Goal: Task Accomplishment & Management: Complete application form

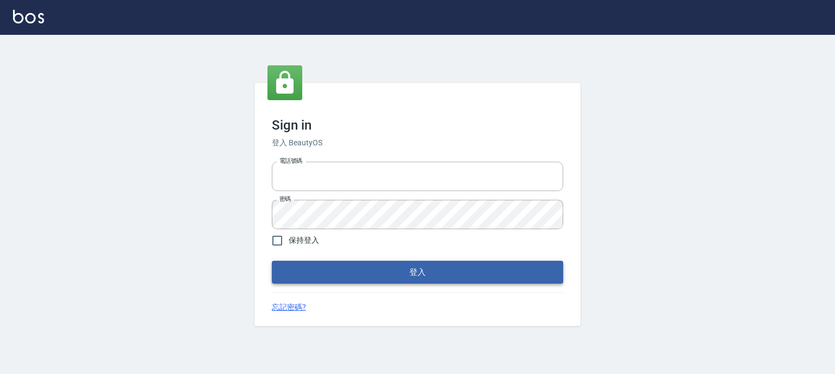
type input "0952331713"
click at [363, 266] on button "登入" at bounding box center [418, 272] width 292 height 23
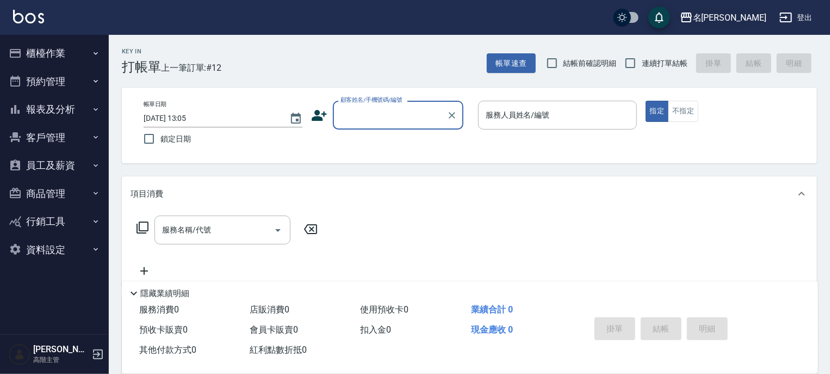
click at [692, 14] on icon "button" at bounding box center [686, 18] width 11 height 10
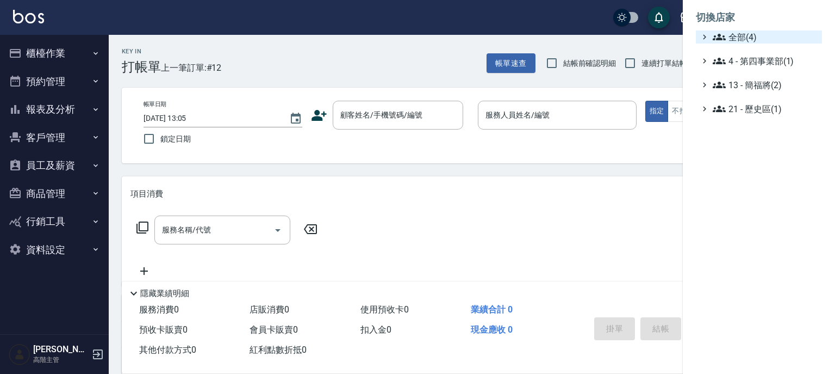
click at [718, 36] on icon at bounding box center [719, 37] width 13 height 7
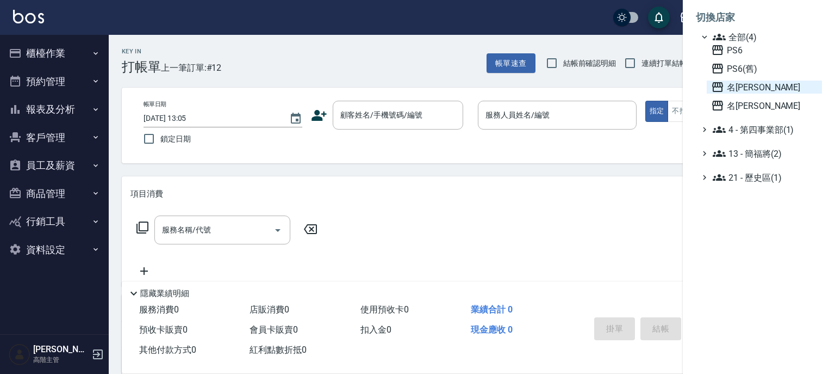
click at [716, 85] on icon at bounding box center [717, 87] width 11 height 10
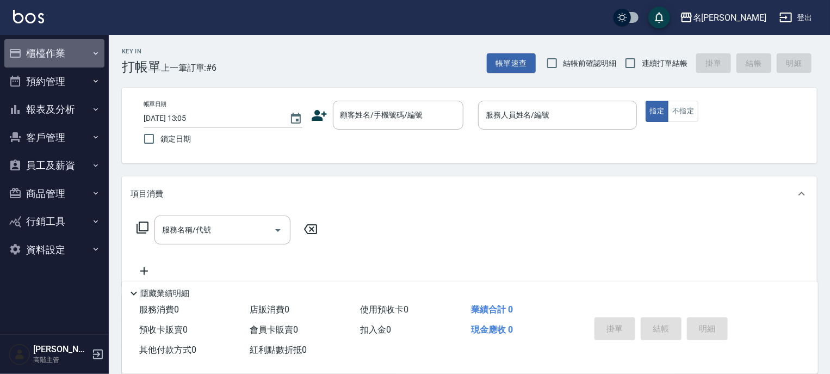
click at [96, 54] on icon "button" at bounding box center [96, 53] width 4 height 3
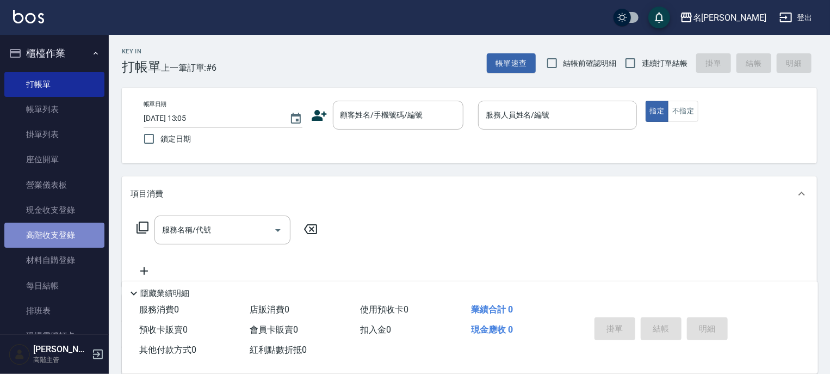
click at [55, 237] on link "高階收支登錄" at bounding box center [54, 234] width 100 height 25
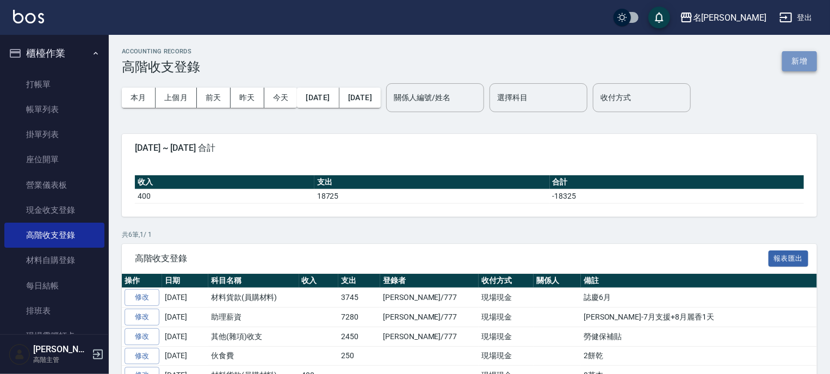
click at [799, 61] on button "新增" at bounding box center [799, 61] width 35 height 20
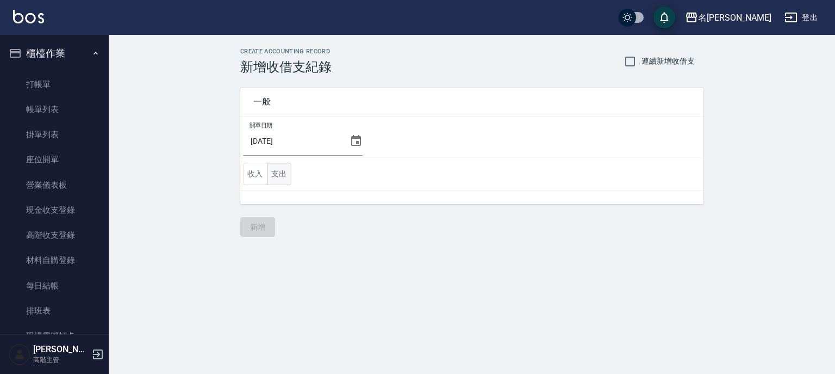
click at [281, 176] on button "支出" at bounding box center [279, 174] width 24 height 22
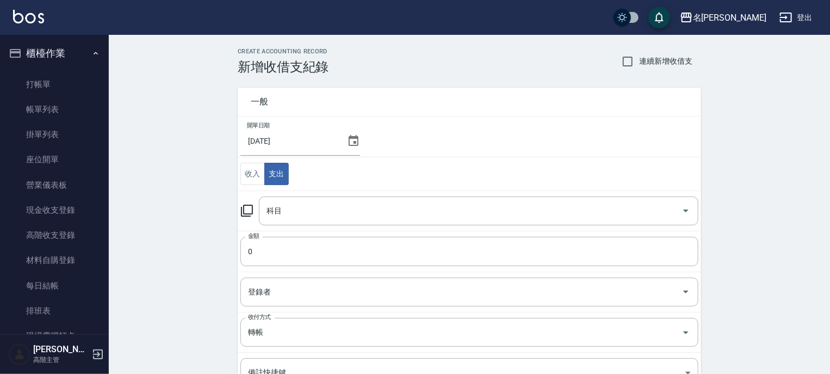
click at [247, 210] on icon at bounding box center [246, 210] width 13 height 13
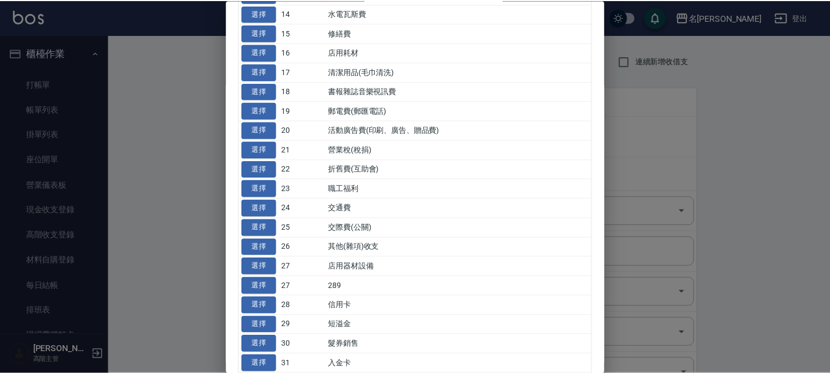
scroll to position [348, 0]
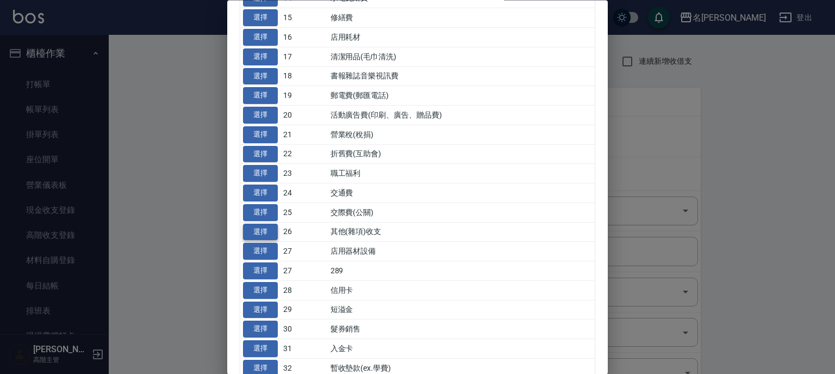
click at [253, 228] on button "選擇" at bounding box center [260, 232] width 35 height 17
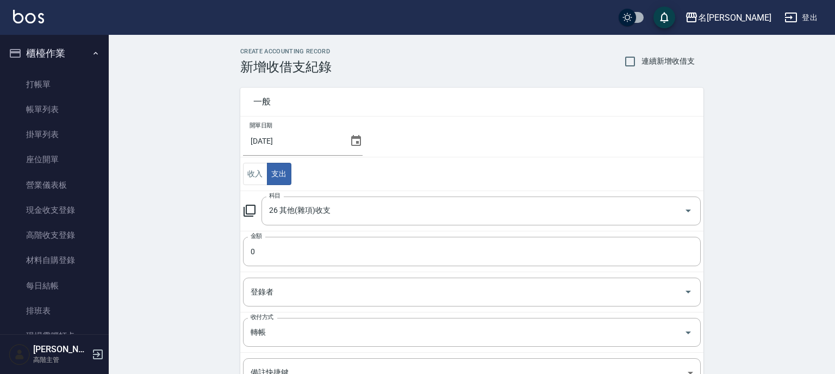
type input "26 其他(雜項)收支"
click at [249, 256] on input "0" at bounding box center [469, 251] width 458 height 29
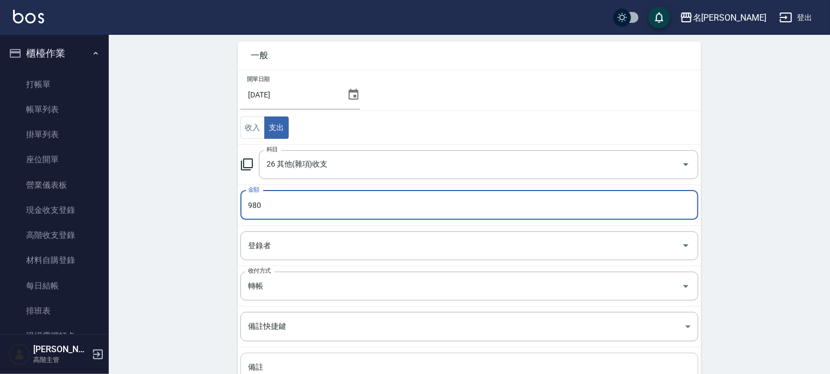
scroll to position [87, 0]
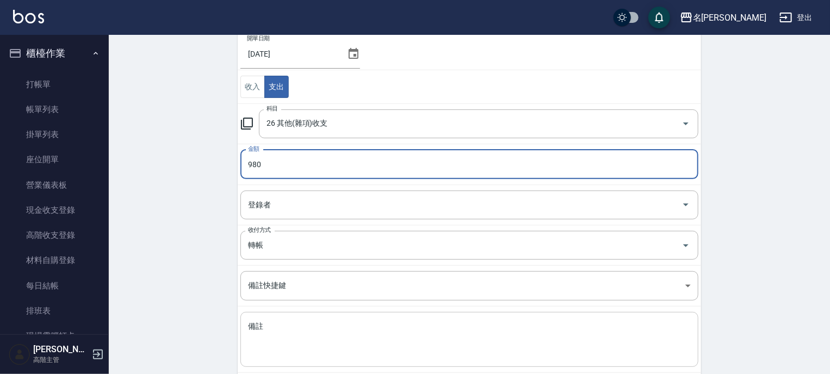
type input "980"
click at [279, 345] on textarea "備註" at bounding box center [469, 339] width 443 height 37
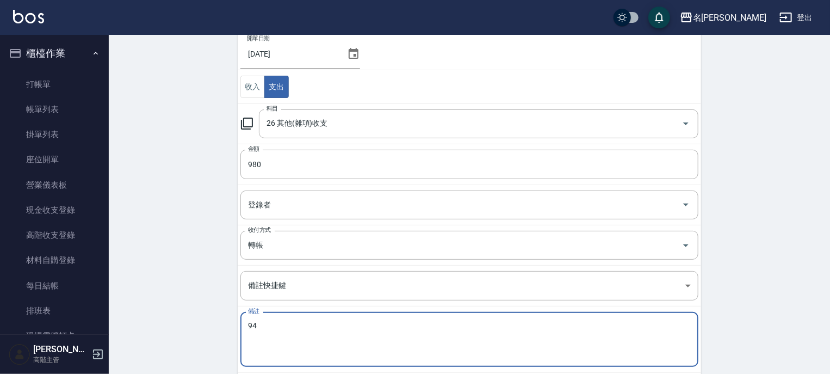
type textarea "4"
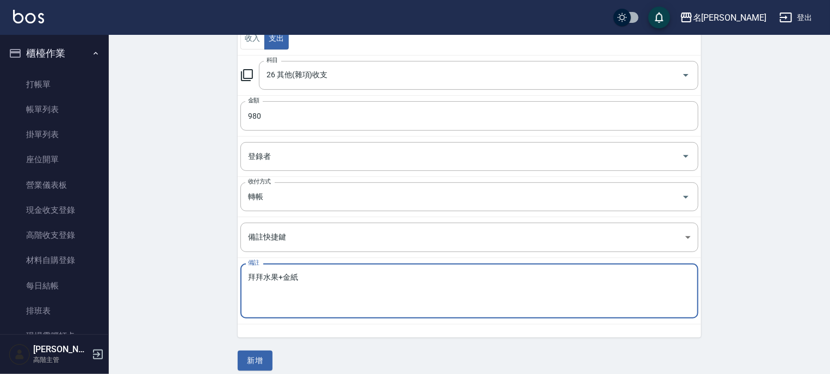
scroll to position [144, 0]
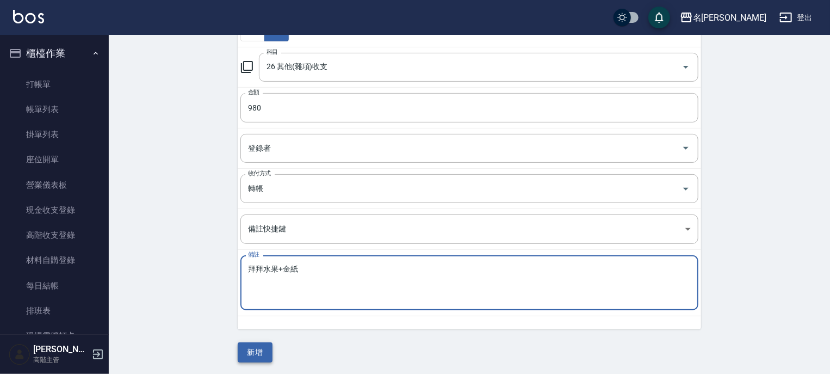
type textarea "拜拜水果+金紙"
click at [247, 344] on button "新增" at bounding box center [255, 352] width 35 height 20
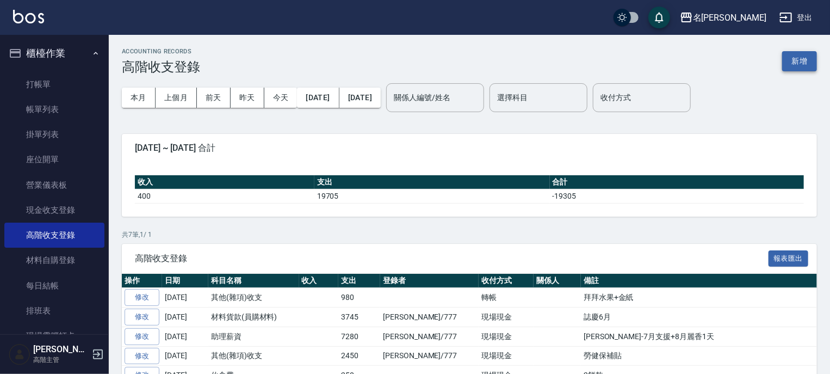
click at [797, 62] on button "新增" at bounding box center [799, 61] width 35 height 20
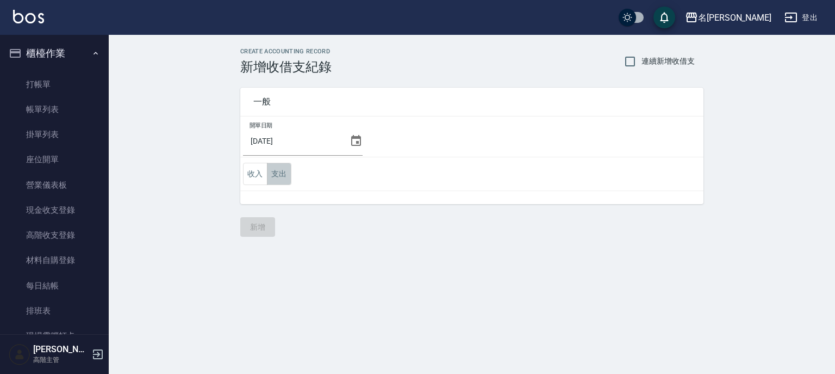
click at [276, 179] on button "支出" at bounding box center [279, 174] width 24 height 22
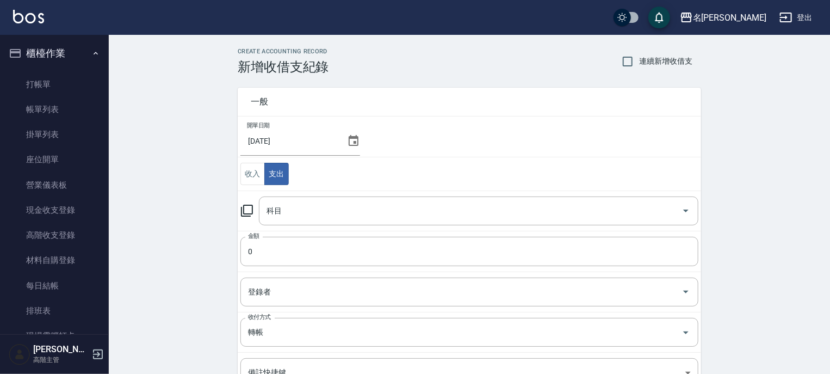
click at [245, 209] on icon at bounding box center [246, 210] width 13 height 13
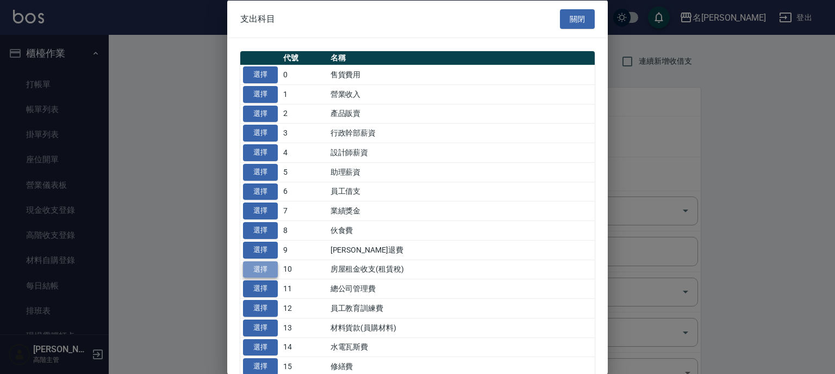
click at [263, 266] on button "選擇" at bounding box center [260, 269] width 35 height 17
type input "10 房屋租金收支(租賃稅)"
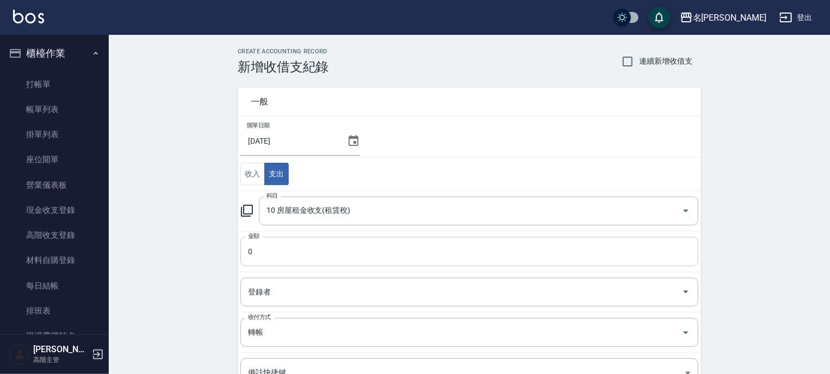
click at [251, 252] on input "0" at bounding box center [469, 251] width 458 height 29
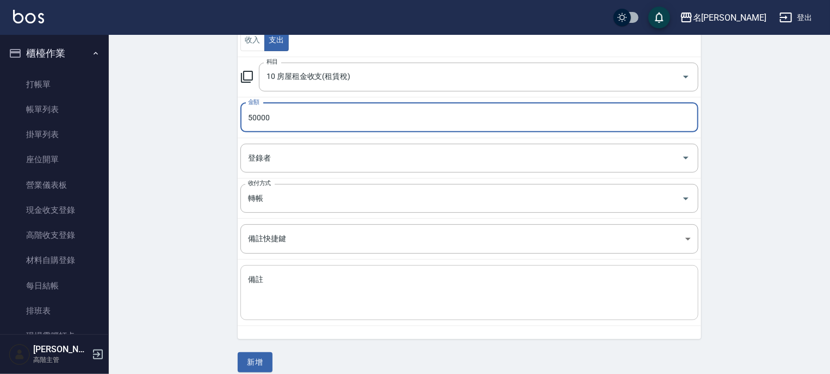
scroll to position [144, 0]
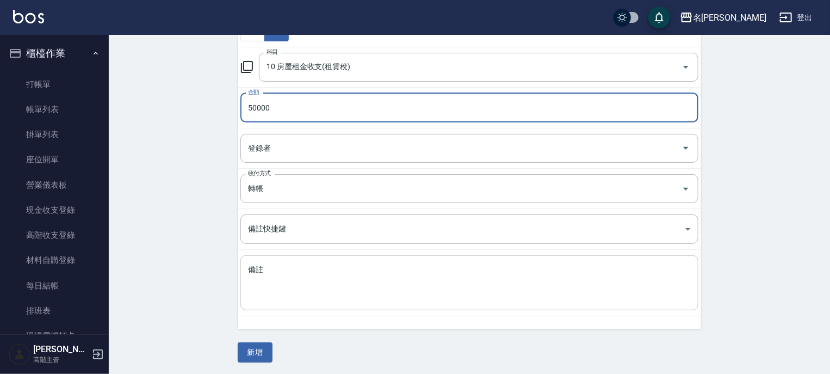
type input "50000"
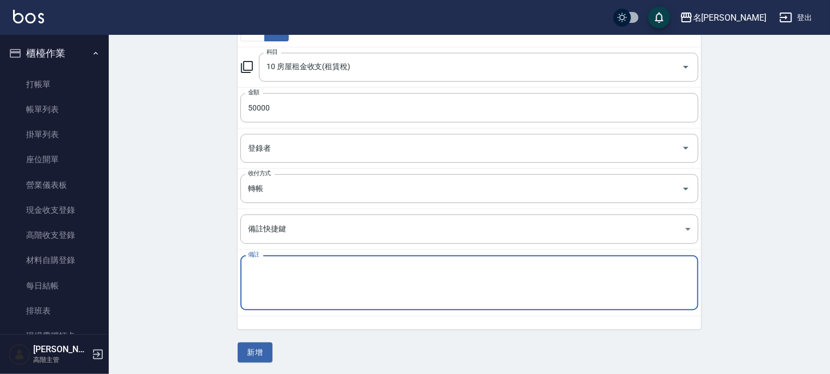
drag, startPoint x: 261, startPoint y: 296, endPoint x: 355, endPoint y: 294, distance: 93.6
click at [262, 296] on textarea "備註" at bounding box center [469, 282] width 443 height 37
type textarea ","
type textarea "8"
type textarea "9月份房租+教室"
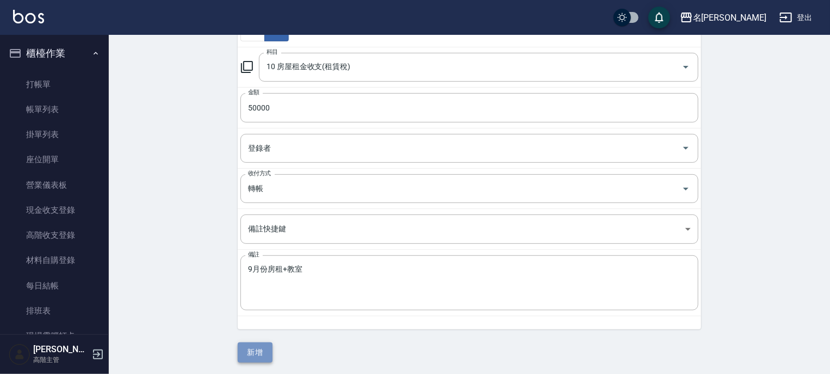
click at [238, 355] on button "新增" at bounding box center [255, 352] width 35 height 20
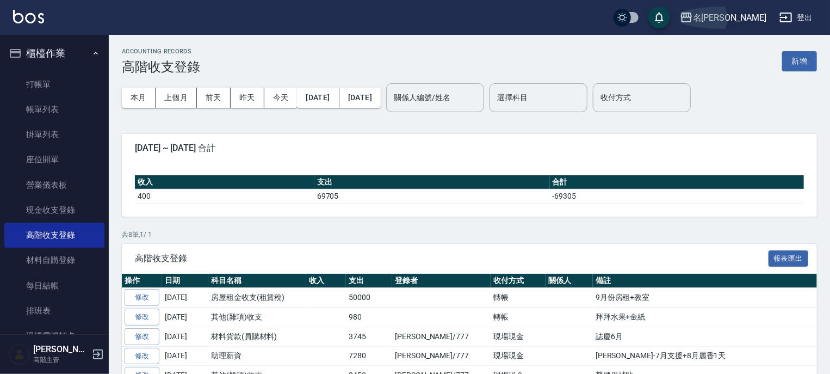
click at [692, 16] on icon "button" at bounding box center [686, 18] width 11 height 10
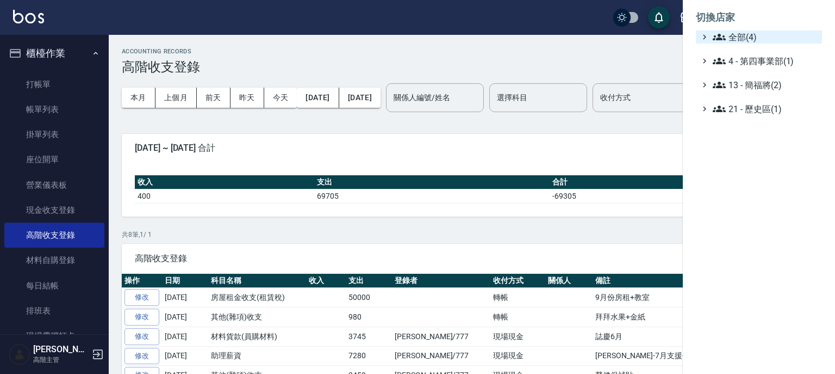
click at [723, 35] on icon at bounding box center [719, 36] width 13 height 13
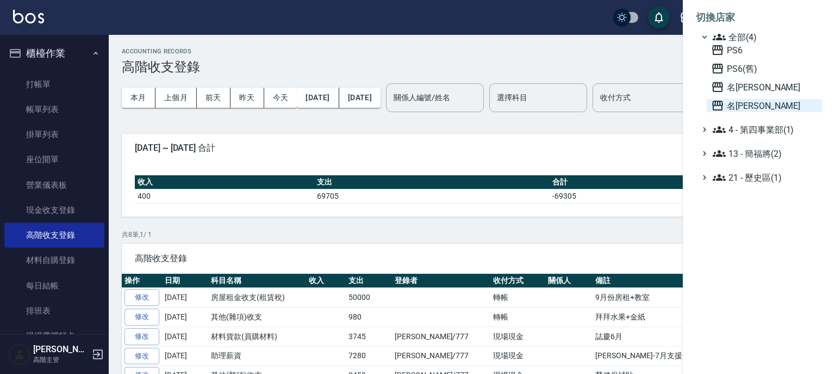
click at [718, 105] on icon at bounding box center [717, 106] width 11 height 10
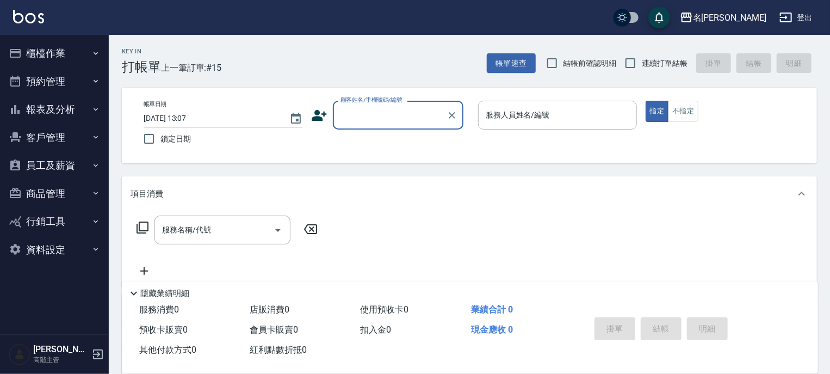
click at [94, 52] on icon "button" at bounding box center [96, 53] width 4 height 3
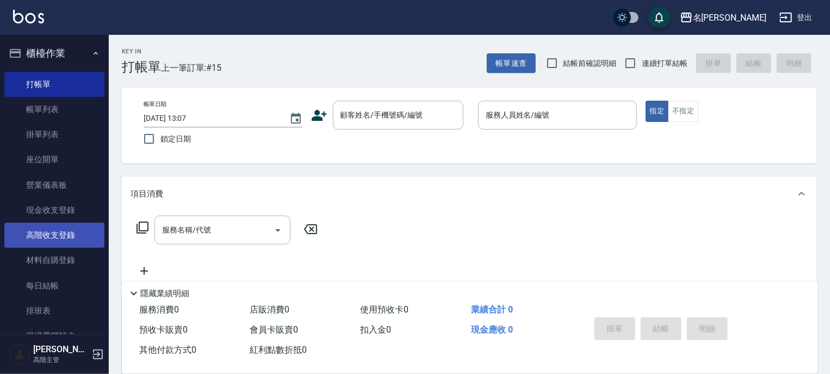
click at [52, 235] on link "高階收支登錄" at bounding box center [54, 234] width 100 height 25
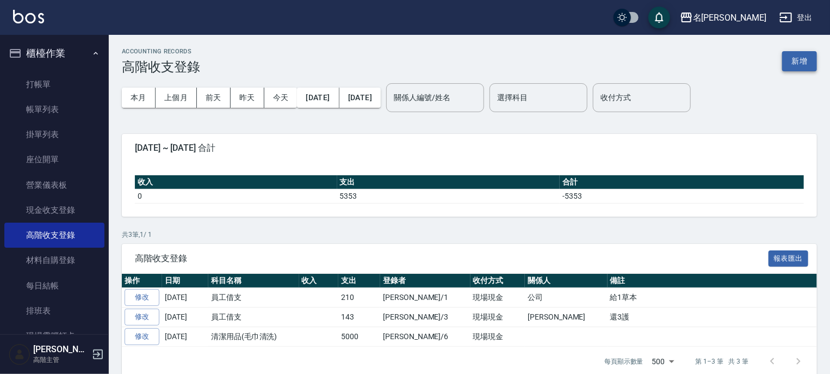
click at [799, 56] on button "新增" at bounding box center [799, 61] width 35 height 20
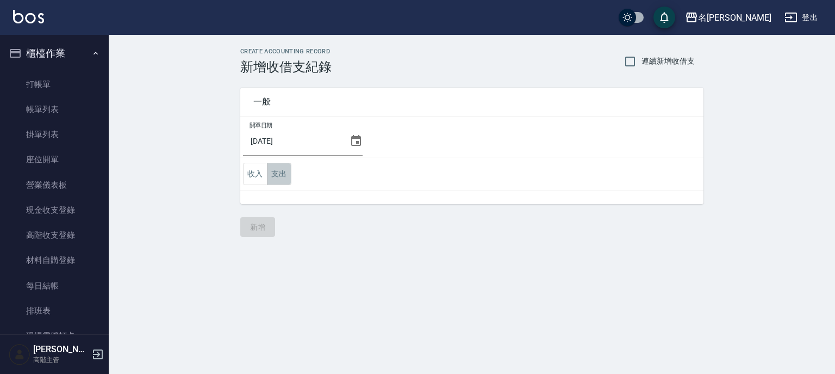
click at [284, 170] on button "支出" at bounding box center [279, 174] width 24 height 22
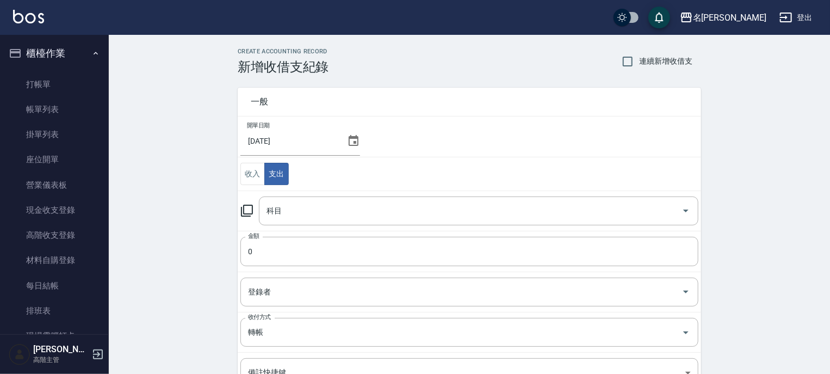
click at [246, 208] on icon at bounding box center [246, 210] width 13 height 13
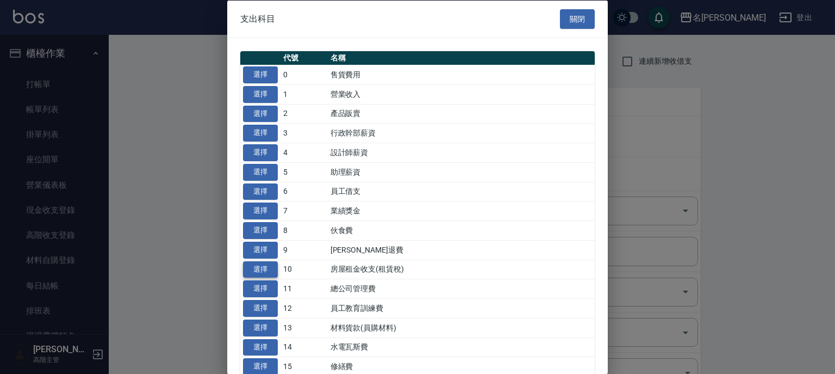
click at [269, 269] on button "選擇" at bounding box center [260, 269] width 35 height 17
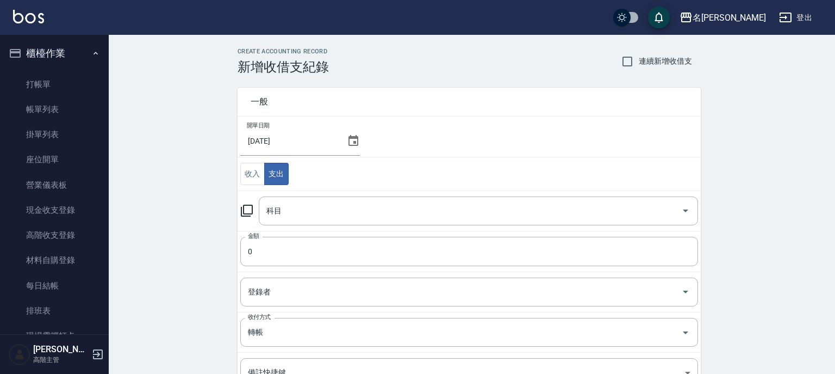
type input "10 房屋租金收支(租賃稅)"
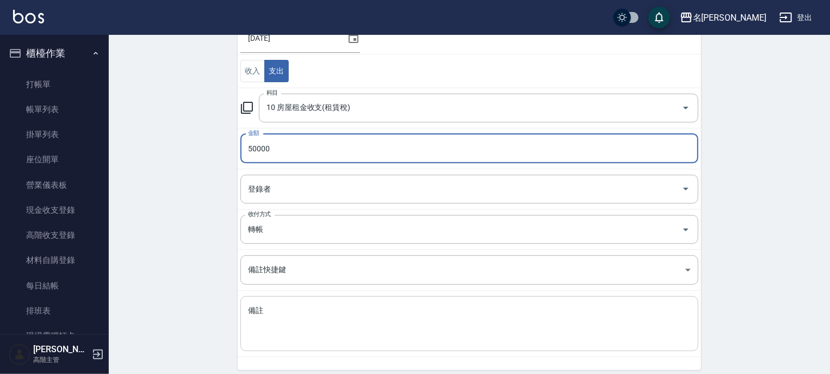
scroll to position [131, 0]
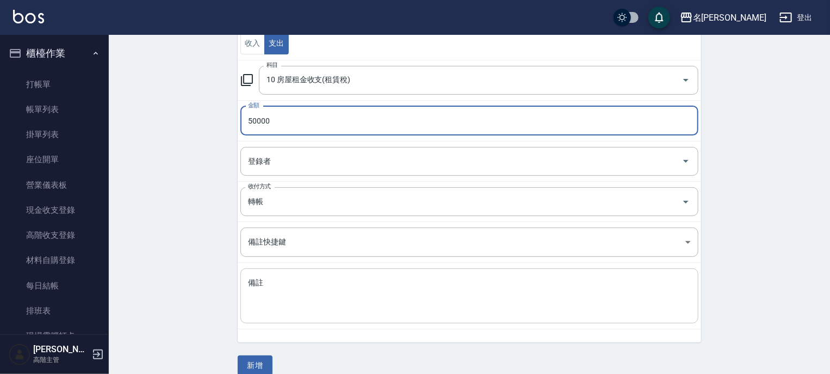
type input "50000"
click at [292, 292] on textarea "備註" at bounding box center [469, 295] width 443 height 37
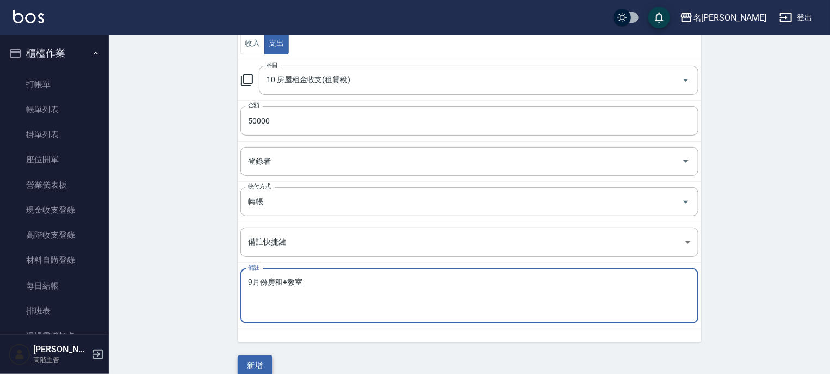
type textarea "9月份房租+教室"
click at [252, 357] on button "新增" at bounding box center [255, 365] width 35 height 20
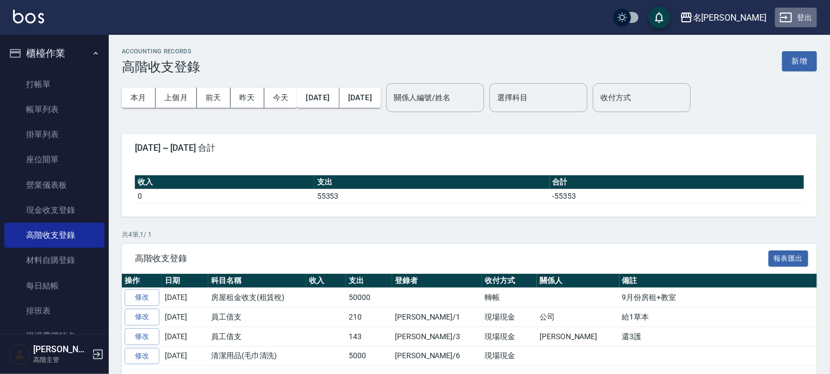
click at [799, 20] on button "登出" at bounding box center [796, 18] width 42 height 20
